Goal: Transaction & Acquisition: Purchase product/service

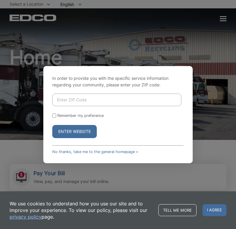
click at [227, 18] on div "In order to provide you with the specific service information regarding your co…" at bounding box center [118, 114] width 236 height 229
click at [222, 17] on div "In order to provide you with the specific service information regarding your co…" at bounding box center [118, 114] width 236 height 229
drag, startPoint x: 16, startPoint y: 18, endPoint x: 49, endPoint y: 18, distance: 33.1
click at [16, 18] on div "In order to provide you with the specific service information regarding your co…" at bounding box center [118, 114] width 236 height 229
click at [117, 146] on div "In order to provide you with the specific service information regarding your co…" at bounding box center [117, 114] width 149 height 97
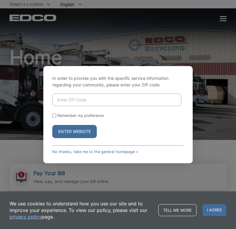
click at [214, 207] on span "I agree" at bounding box center [214, 210] width 24 height 12
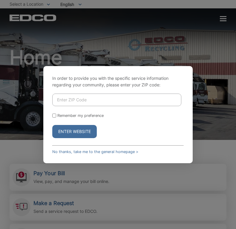
click at [224, 13] on div "In order to provide you with the specific service information regarding your co…" at bounding box center [118, 114] width 236 height 229
click at [96, 150] on link "No thanks, take me to the general homepage >" at bounding box center [95, 151] width 86 height 4
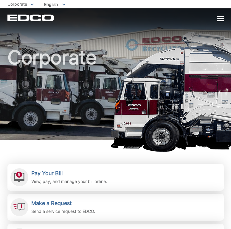
click at [220, 24] on div "Corporate" at bounding box center [115, 73] width 217 height 131
click at [222, 17] on div at bounding box center [221, 18] width 7 height 5
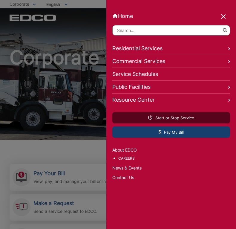
click at [141, 130] on link "Pay My Bill" at bounding box center [171, 131] width 118 height 11
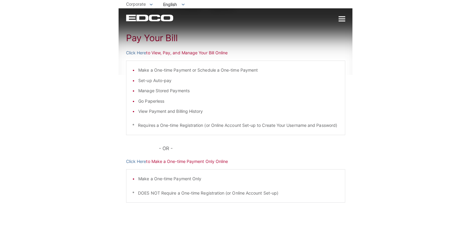
scroll to position [30, 0]
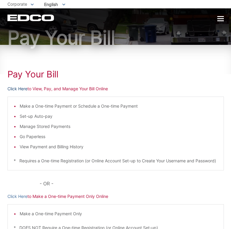
click at [16, 86] on link "Click Here" at bounding box center [17, 88] width 20 height 7
